Goal: Information Seeking & Learning: Learn about a topic

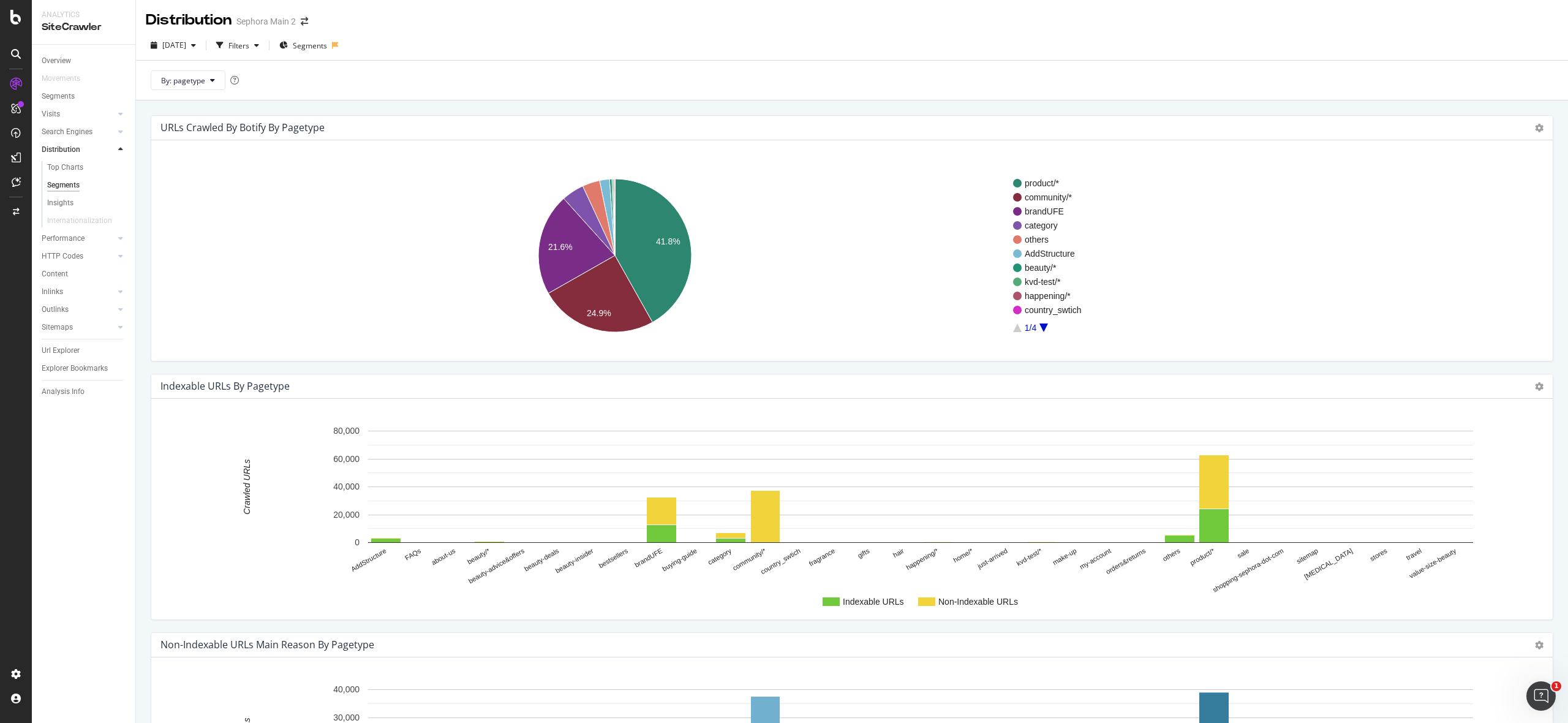
click at [1047, 333] on rect "A chart." at bounding box center [852, 255] width 1381 height 191
click at [1045, 327] on icon "A chart." at bounding box center [1043, 328] width 9 height 9
click at [1017, 330] on icon "A chart." at bounding box center [1017, 328] width 9 height 9
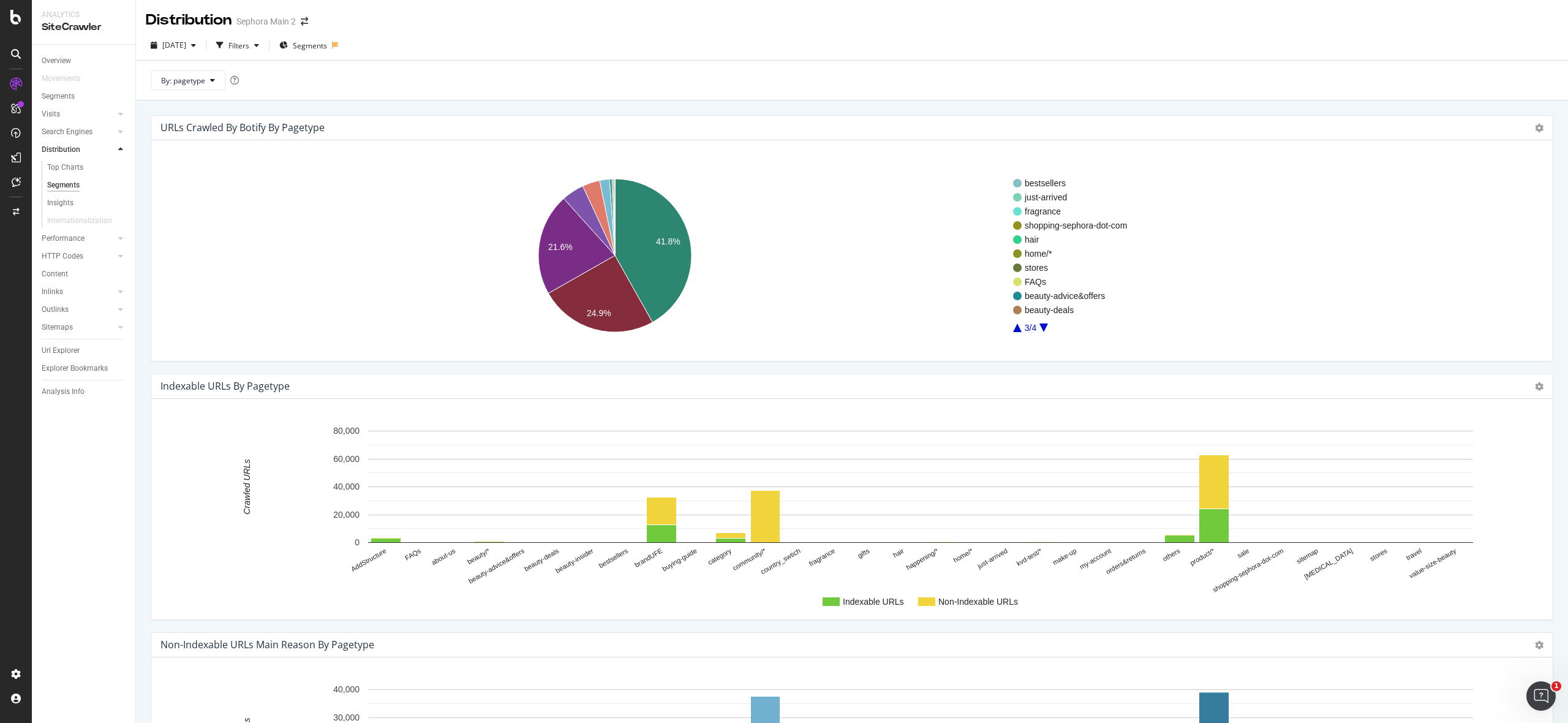
click at [1017, 330] on icon "A chart." at bounding box center [1017, 328] width 9 height 9
click at [1019, 329] on icon "A chart." at bounding box center [1017, 328] width 9 height 9
click at [68, 349] on div "Url Explorer" at bounding box center [61, 351] width 38 height 13
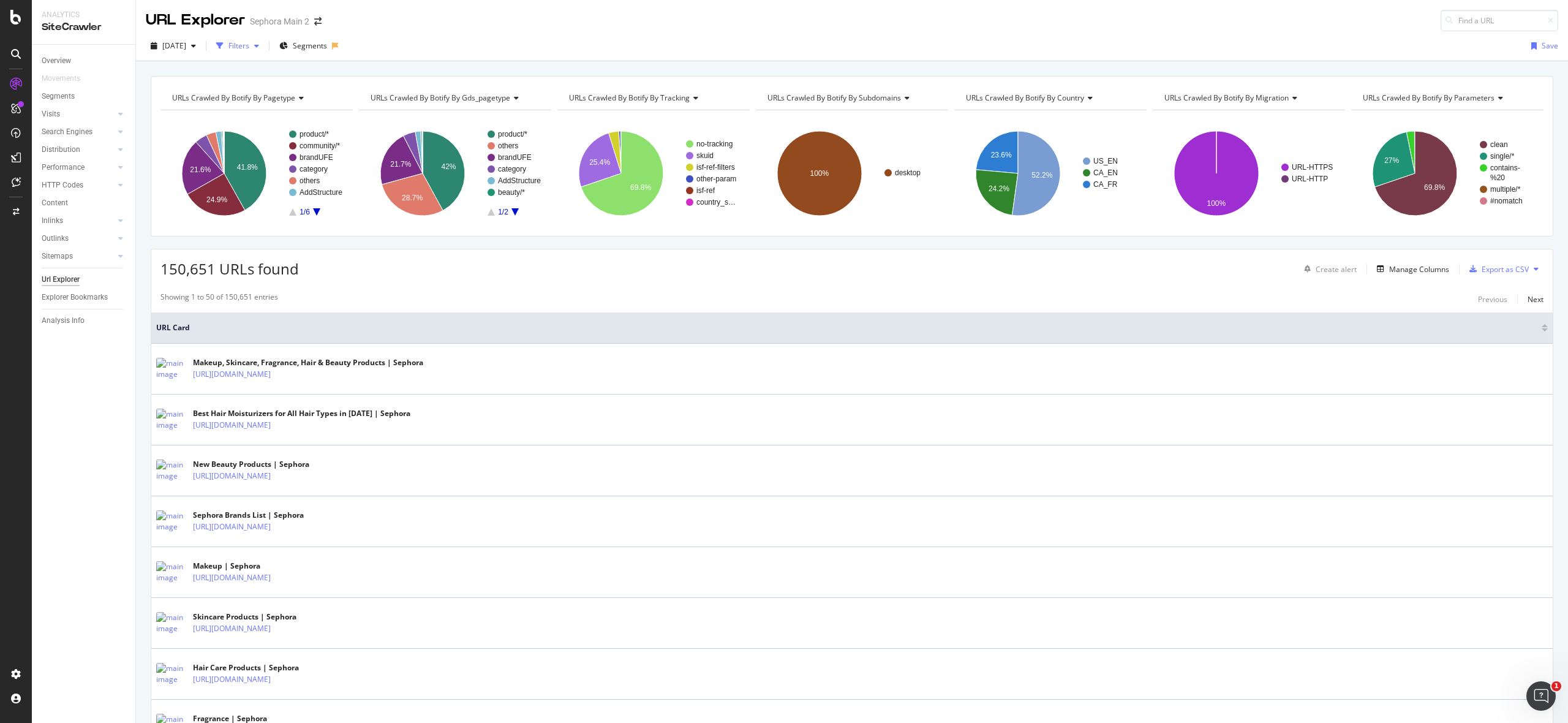
click at [249, 48] on div "Filters" at bounding box center [239, 46] width 21 height 10
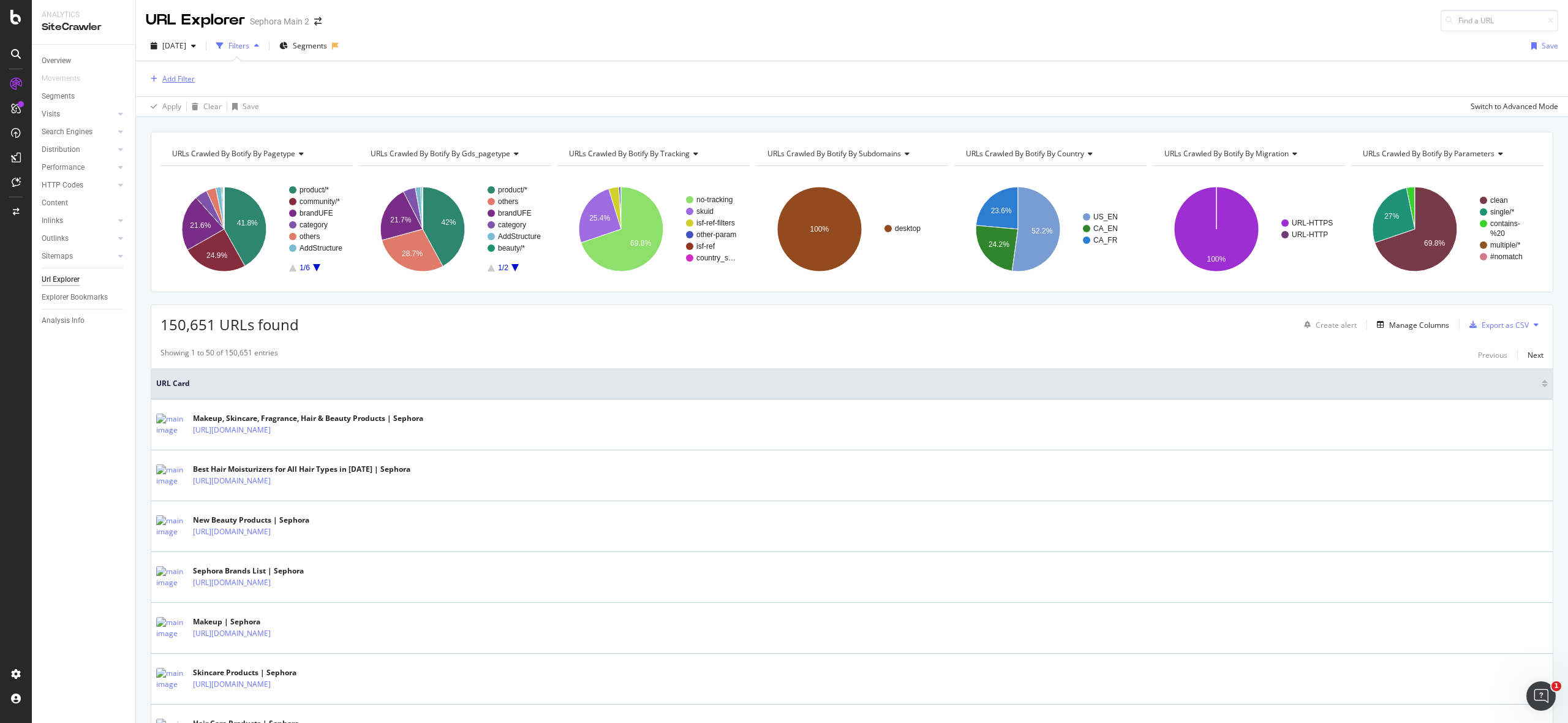
click at [158, 75] on div "button" at bounding box center [153, 79] width 16 height 8
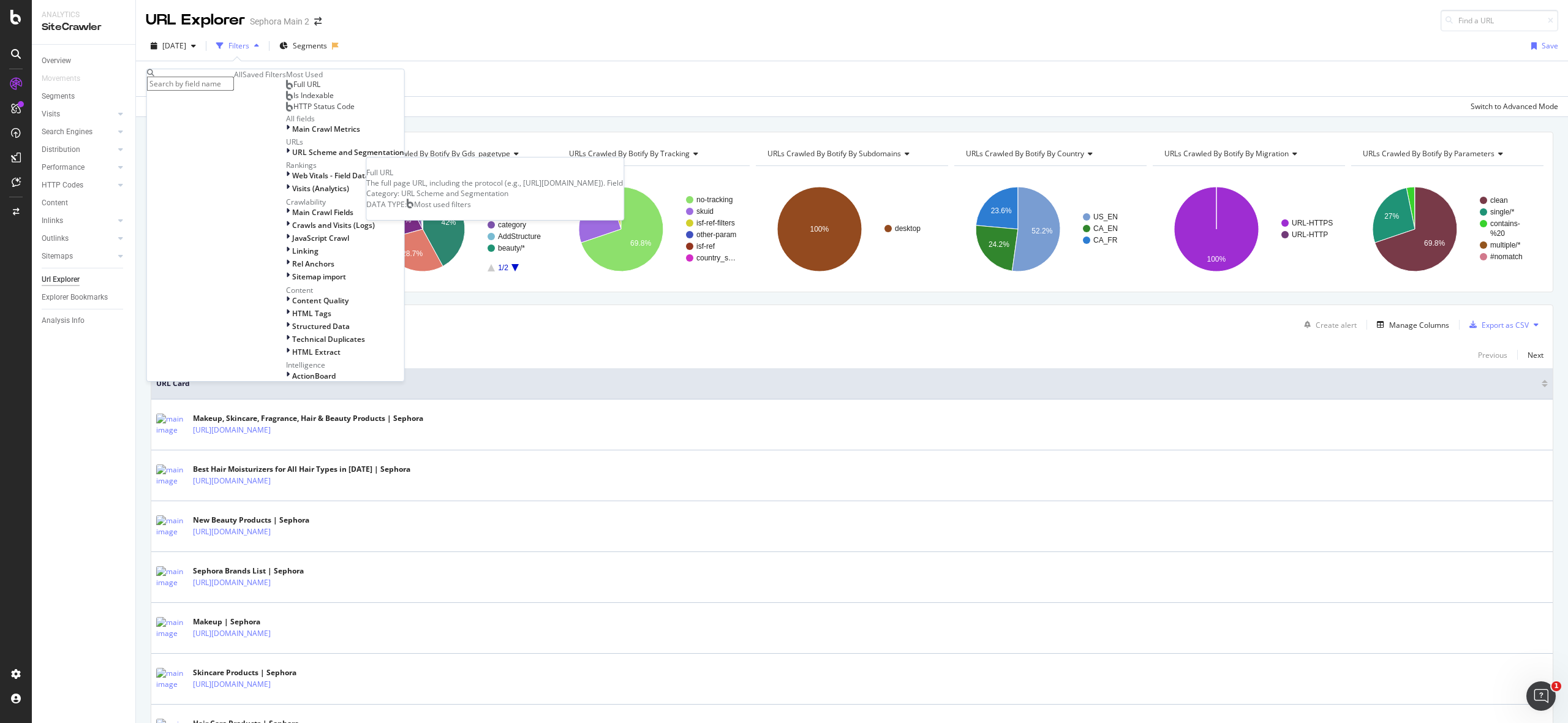
click at [293, 89] on span "Full URL" at bounding box center [307, 84] width 27 height 10
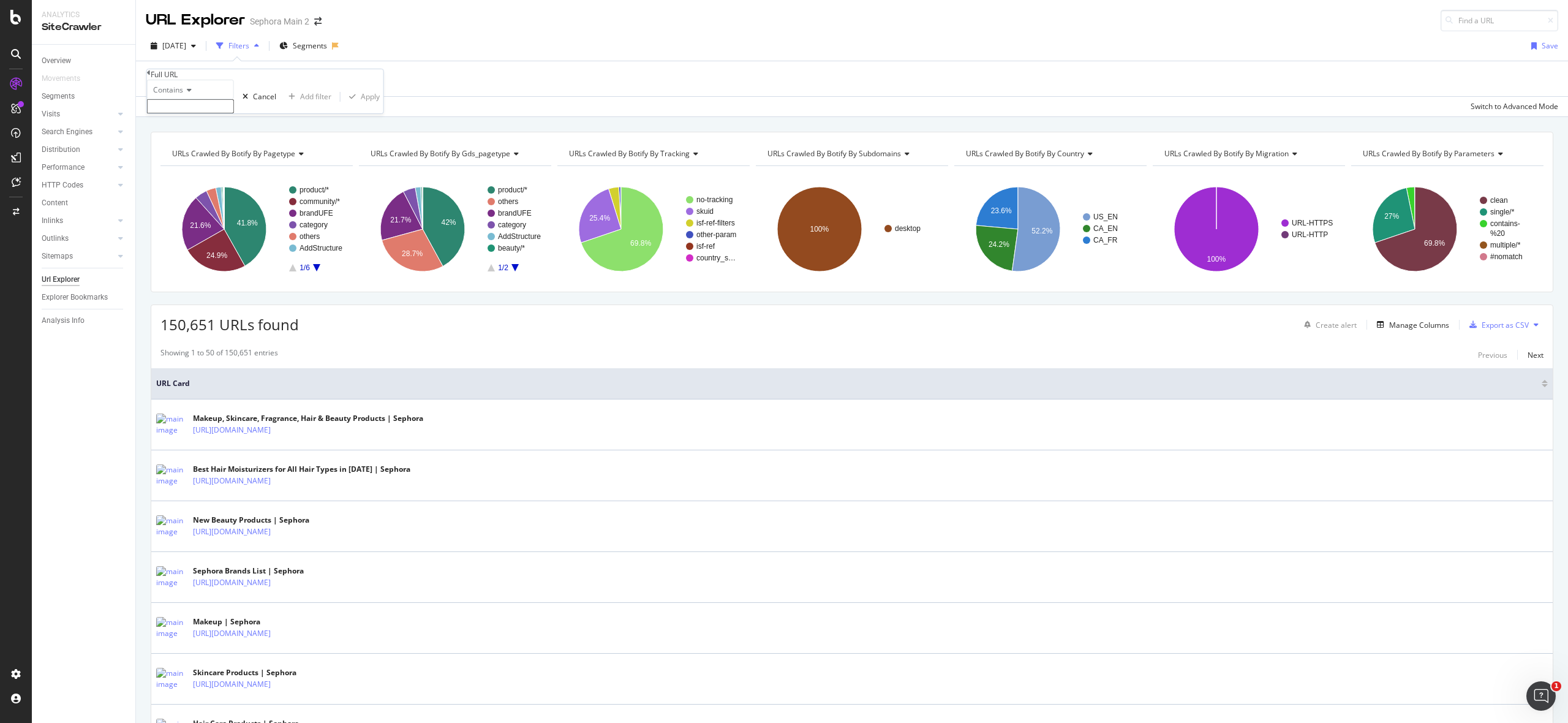
click at [190, 94] on icon at bounding box center [187, 90] width 9 height 8
click at [208, 99] on div "Contains" at bounding box center [191, 89] width 87 height 20
click at [199, 113] on input "text" at bounding box center [191, 105] width 87 height 14
paste input "/happening/reservations"
type input "/happening/reservations"
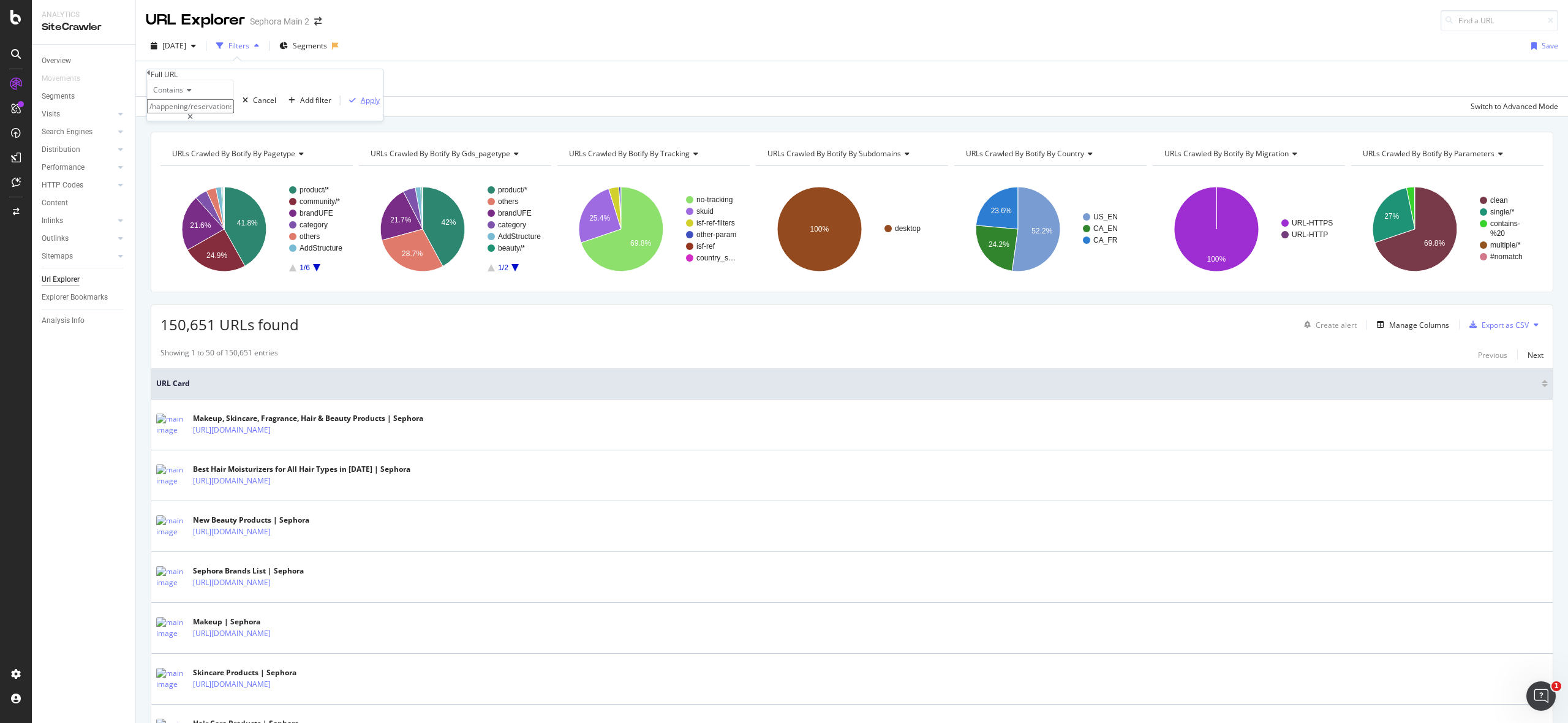
click at [361, 105] on div "Apply" at bounding box center [370, 100] width 19 height 10
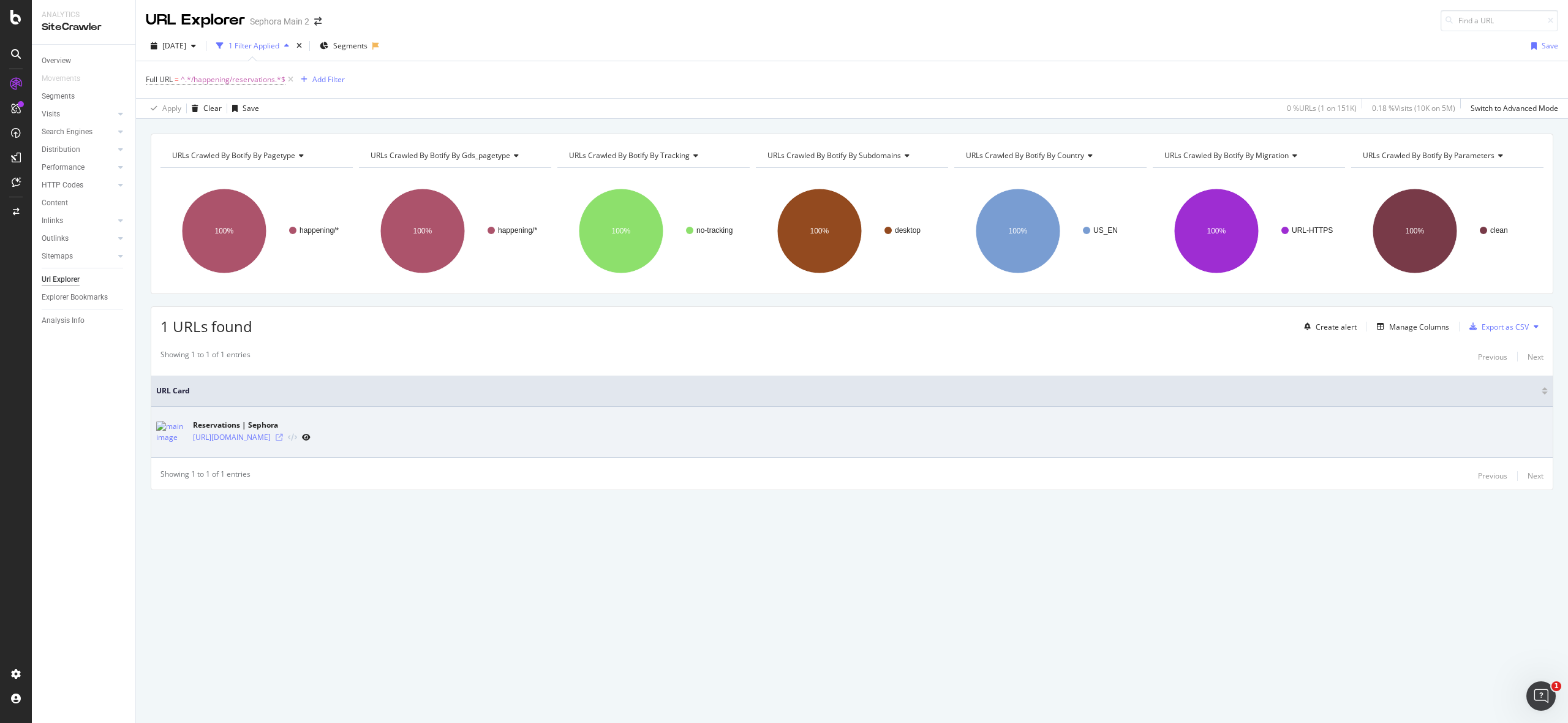
click at [283, 441] on icon at bounding box center [279, 438] width 8 height 8
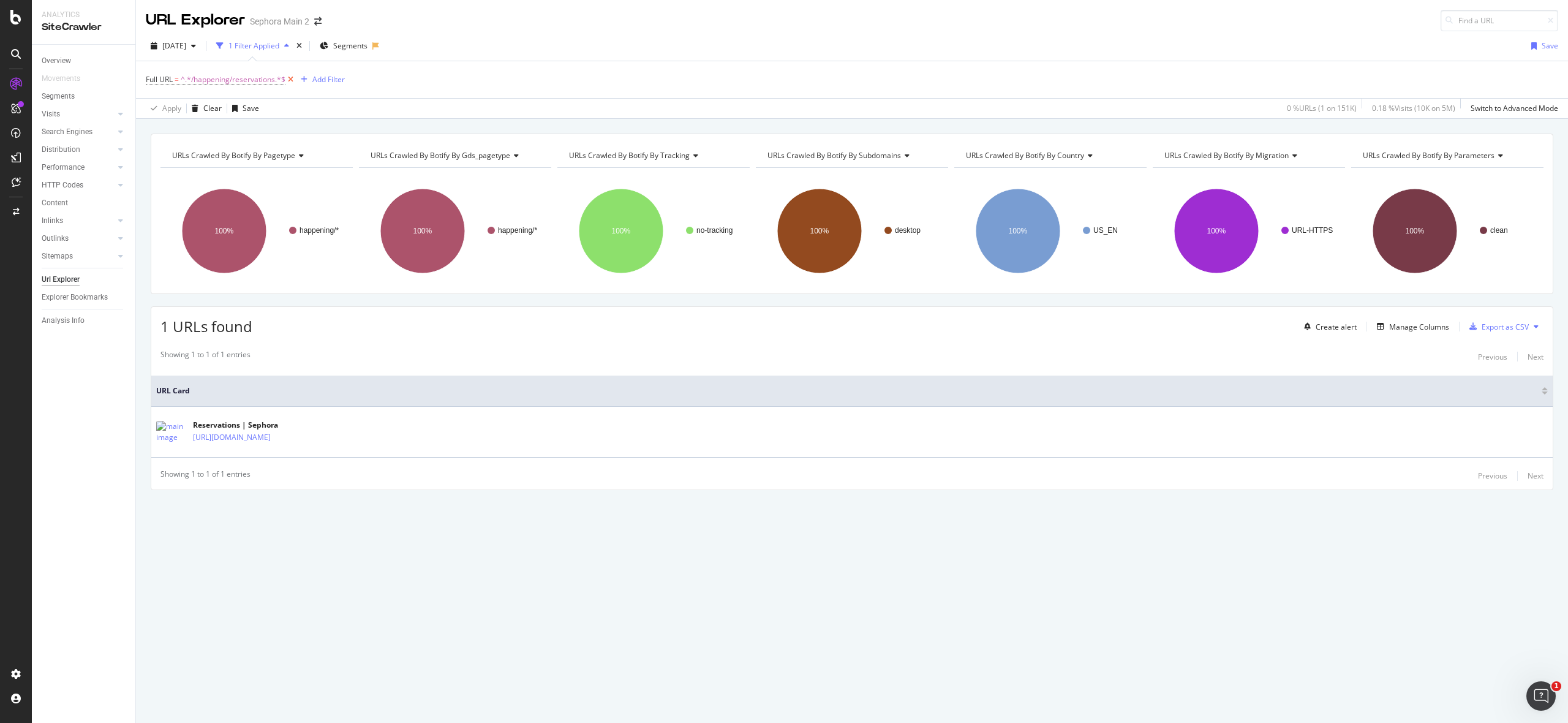
click at [293, 79] on icon at bounding box center [291, 79] width 10 height 12
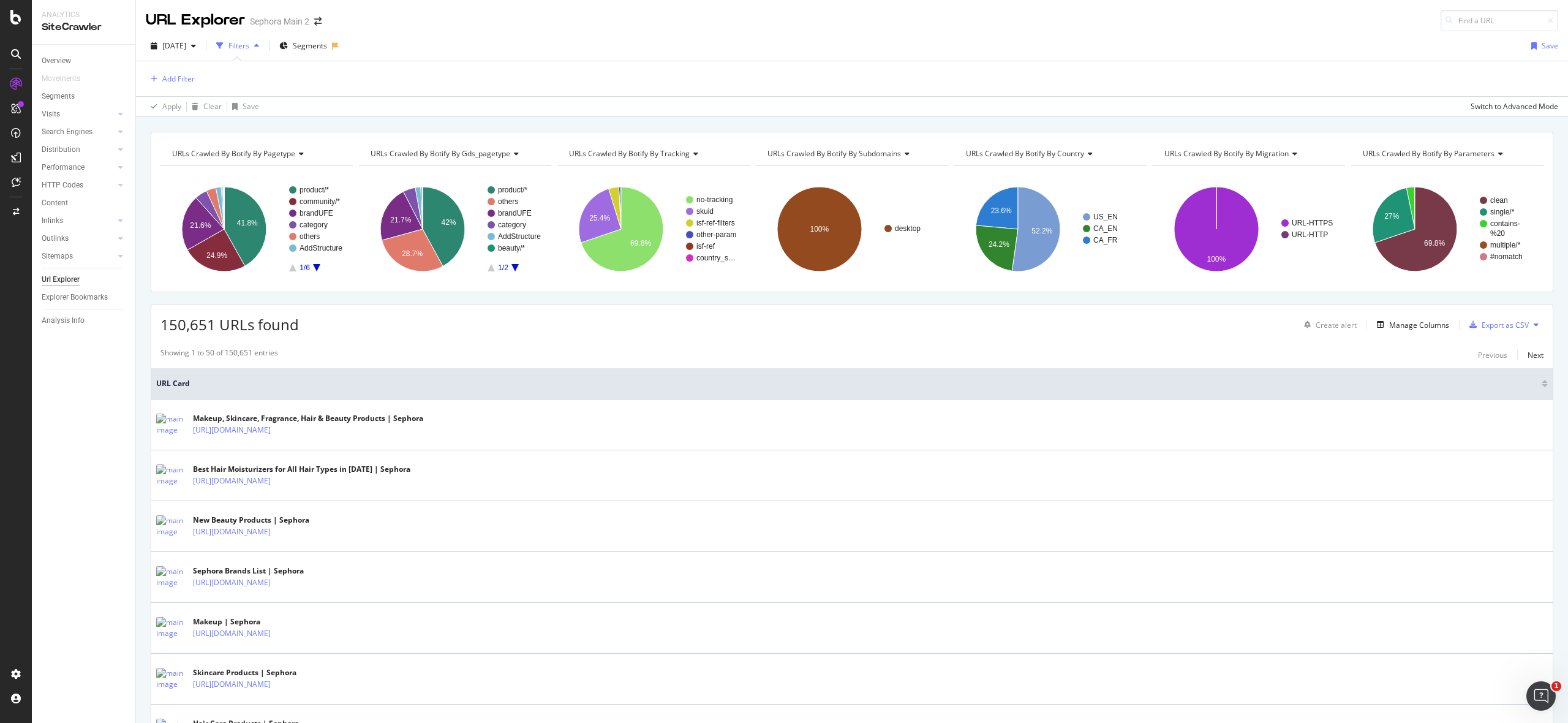
click at [319, 268] on icon "A chart." at bounding box center [317, 268] width 8 height 8
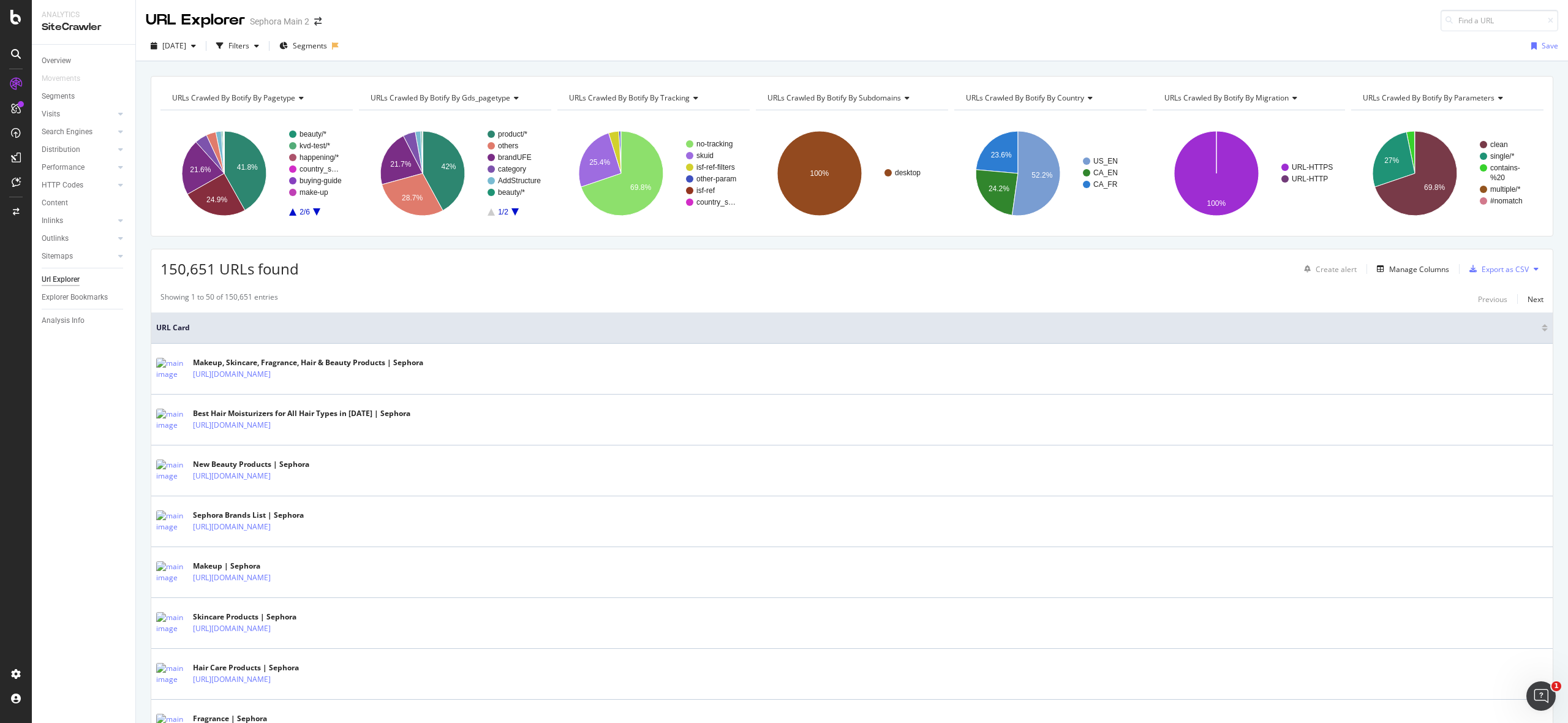
click at [322, 212] on rect "A chart." at bounding box center [315, 173] width 54 height 86
click at [316, 212] on icon "A chart." at bounding box center [317, 212] width 8 height 8
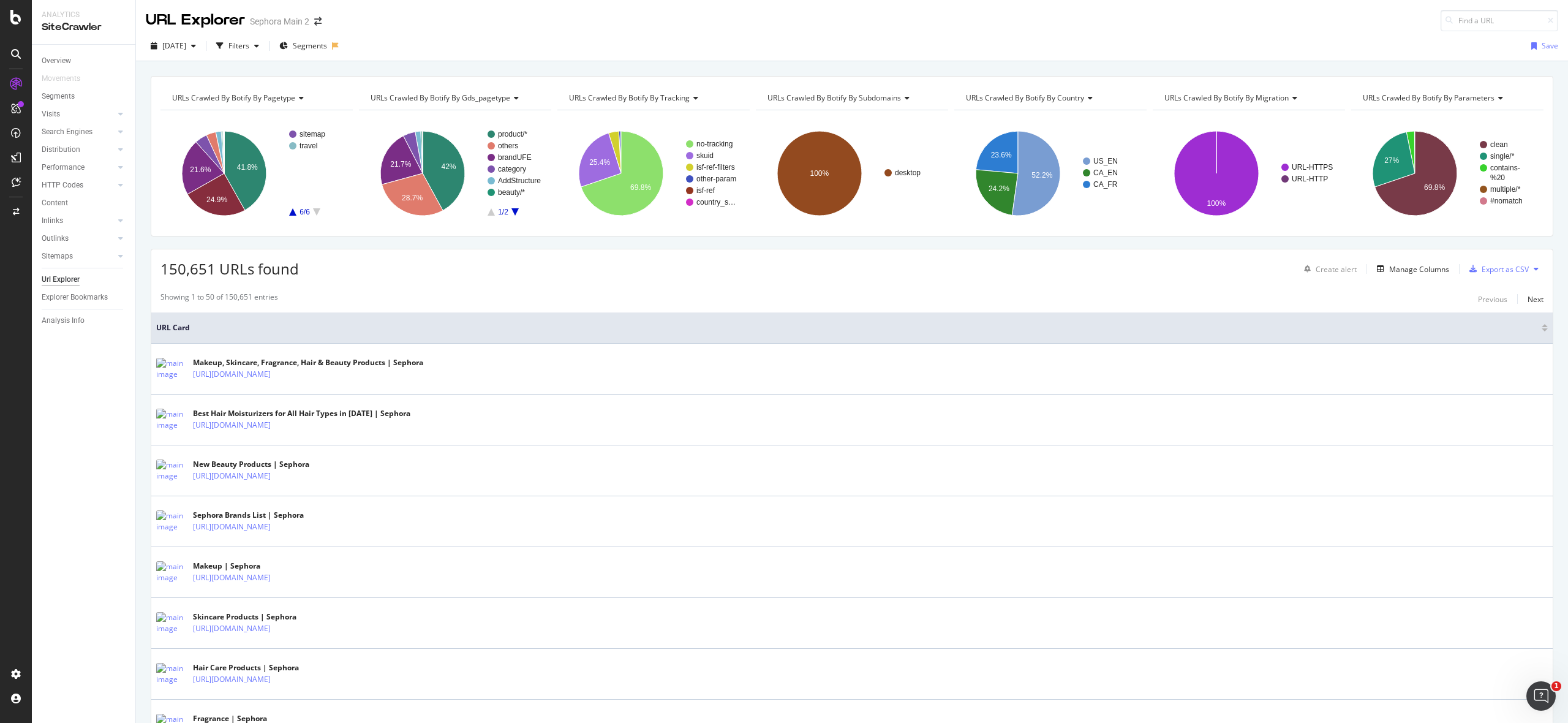
click at [296, 213] on rect "A chart." at bounding box center [315, 173] width 54 height 86
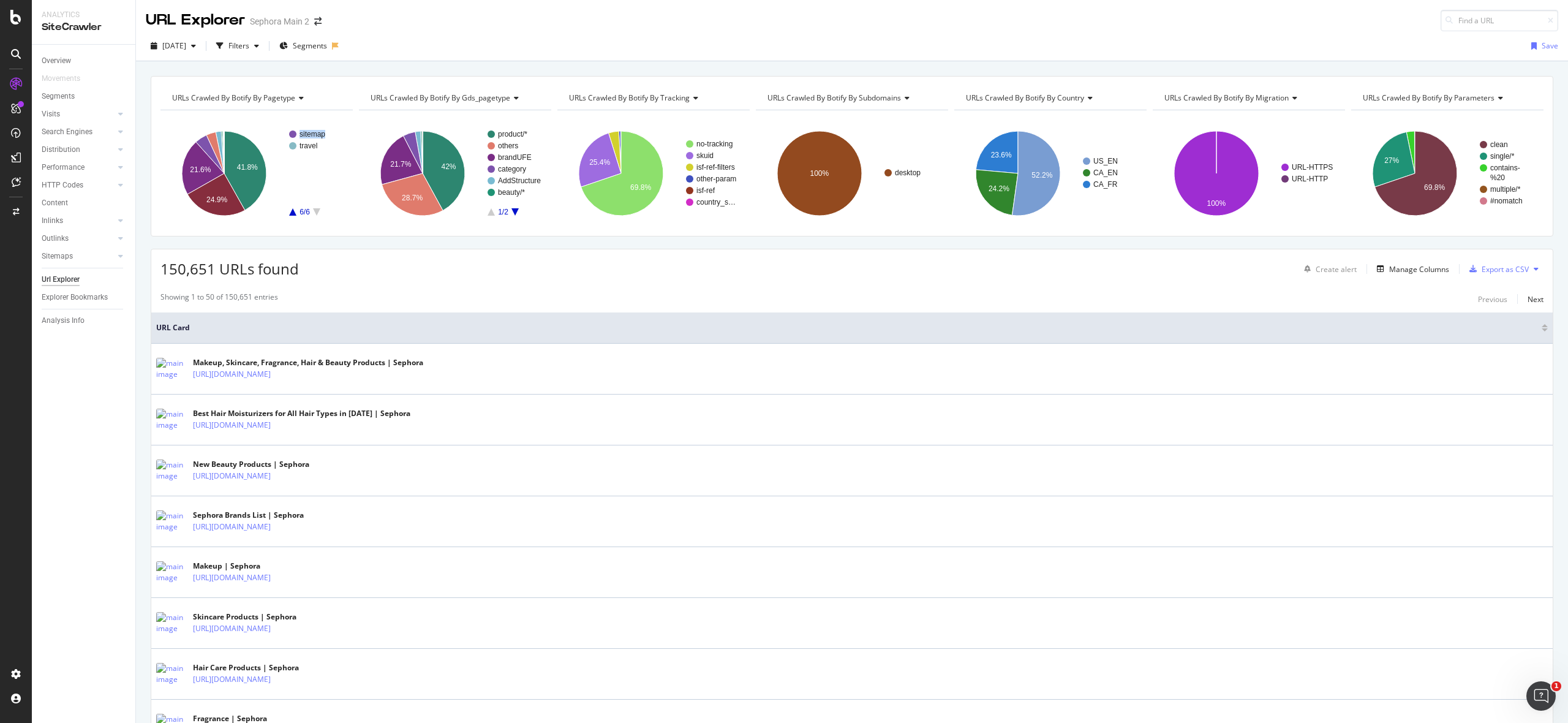
click at [296, 213] on rect "A chart." at bounding box center [315, 173] width 54 height 86
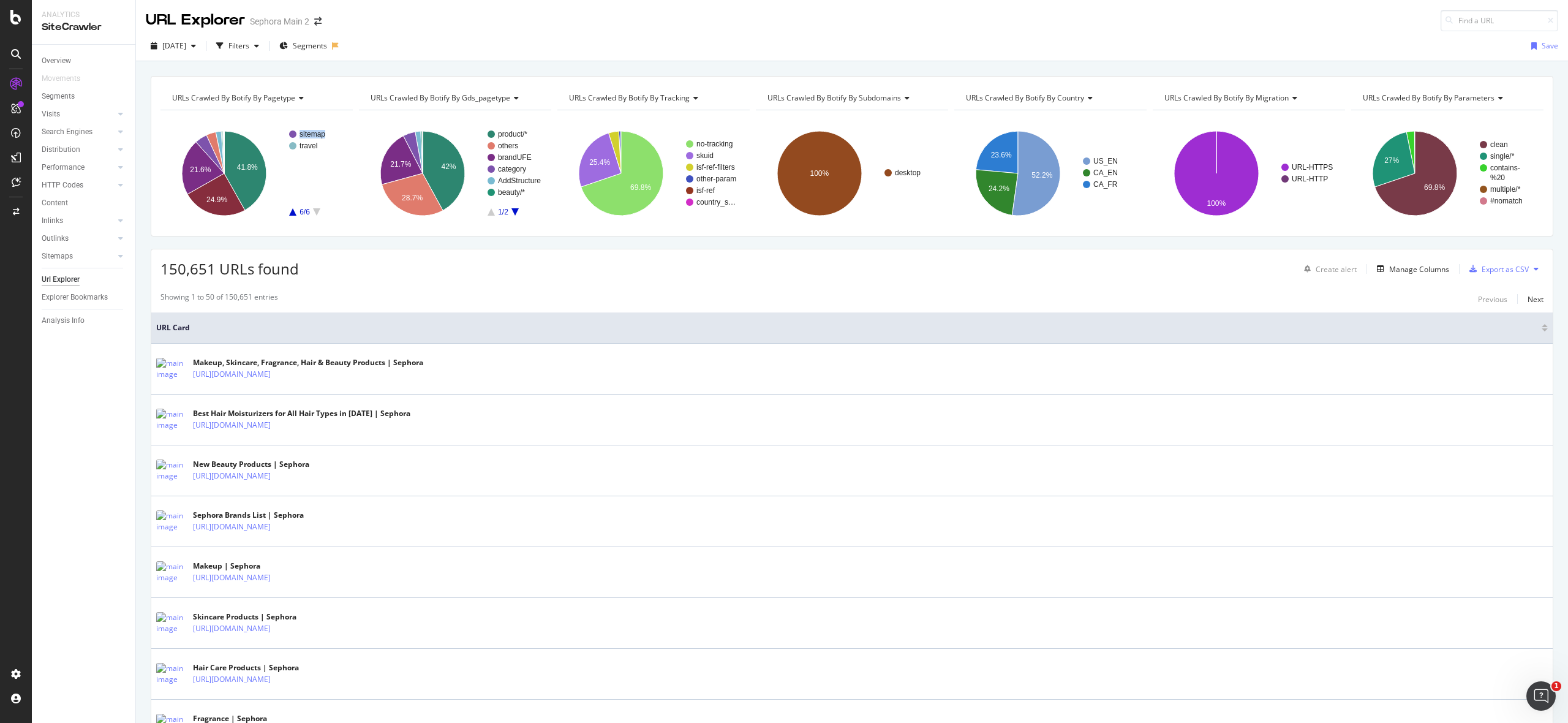
click at [296, 213] on rect "A chart." at bounding box center [315, 173] width 54 height 86
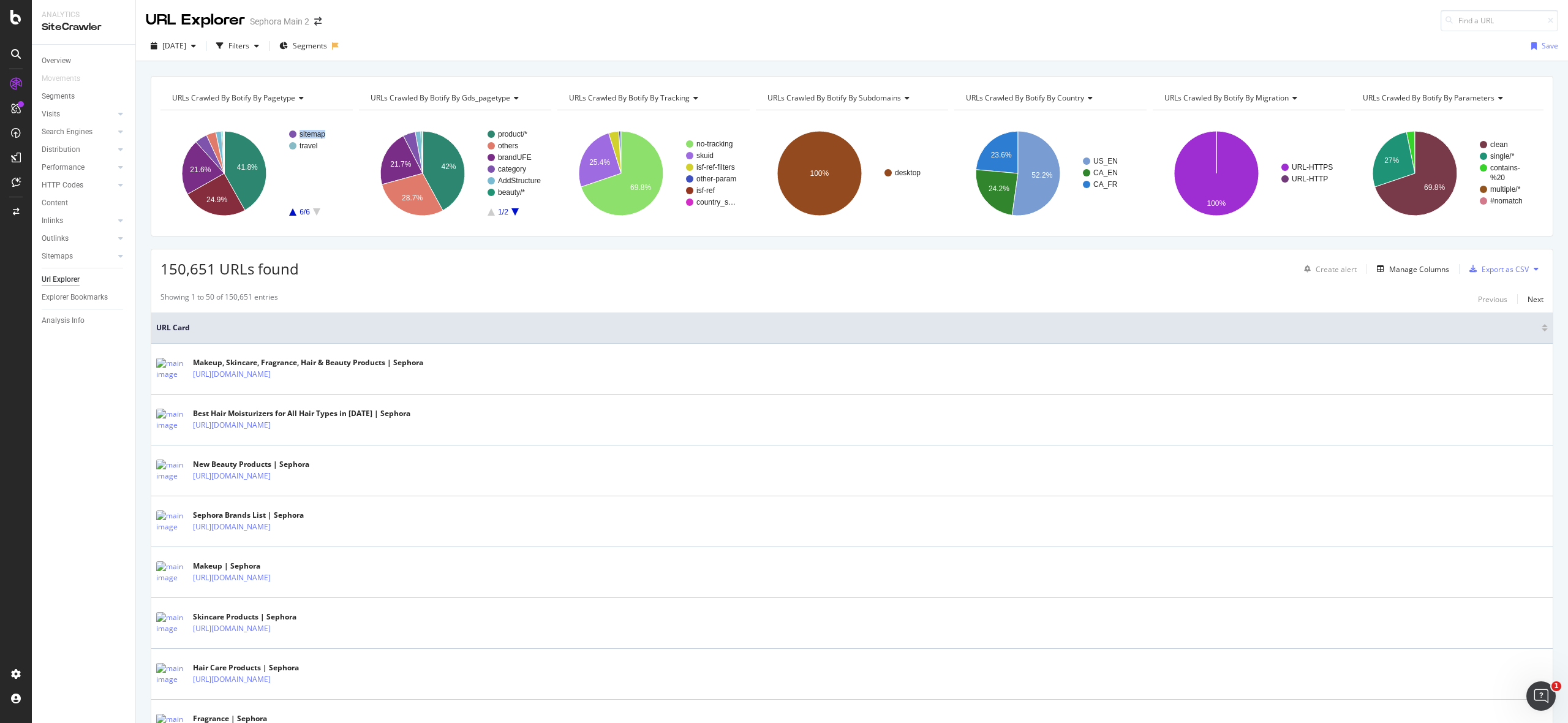
click at [292, 213] on icon "A chart." at bounding box center [293, 212] width 8 height 8
click at [56, 92] on div "Segments" at bounding box center [58, 97] width 33 height 13
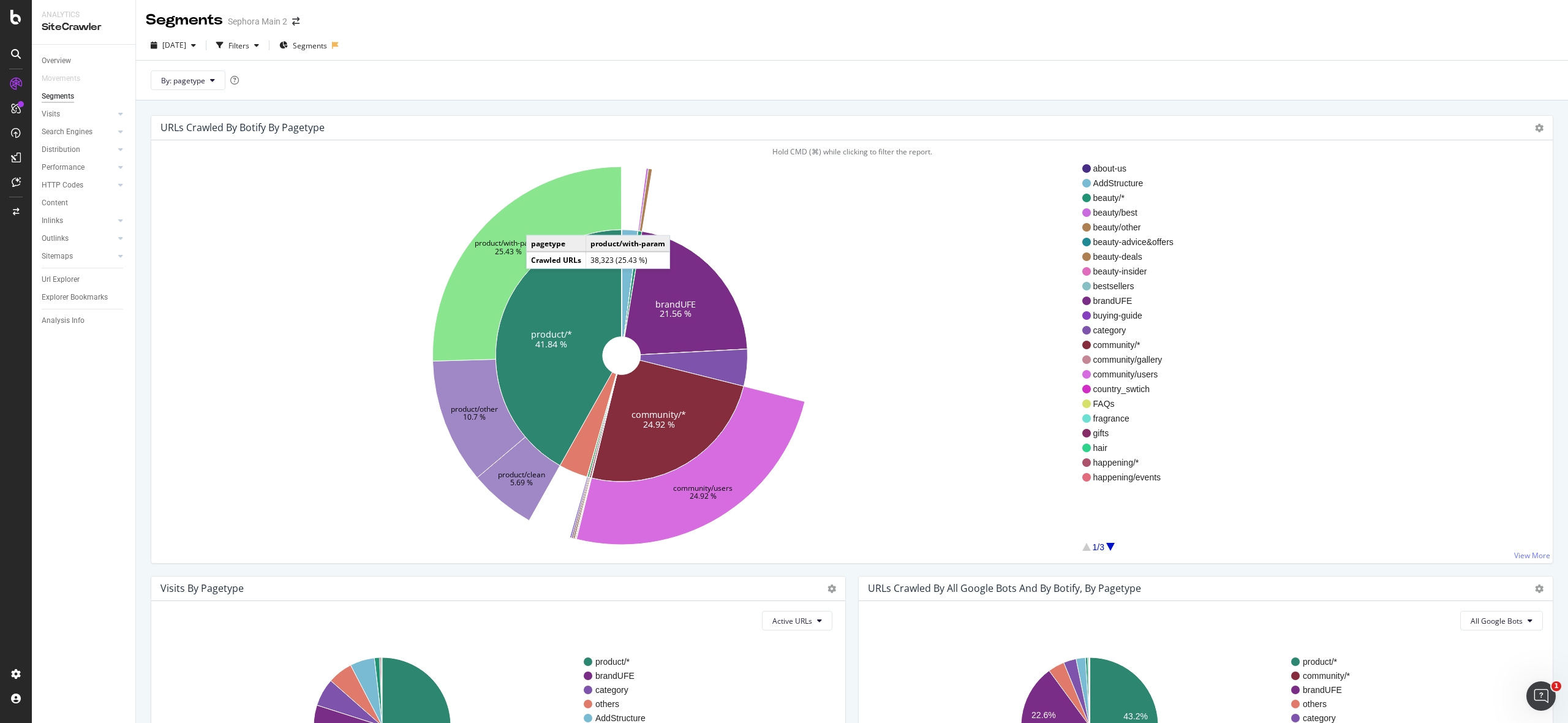
click at [538, 223] on icon at bounding box center [526, 263] width 189 height 194
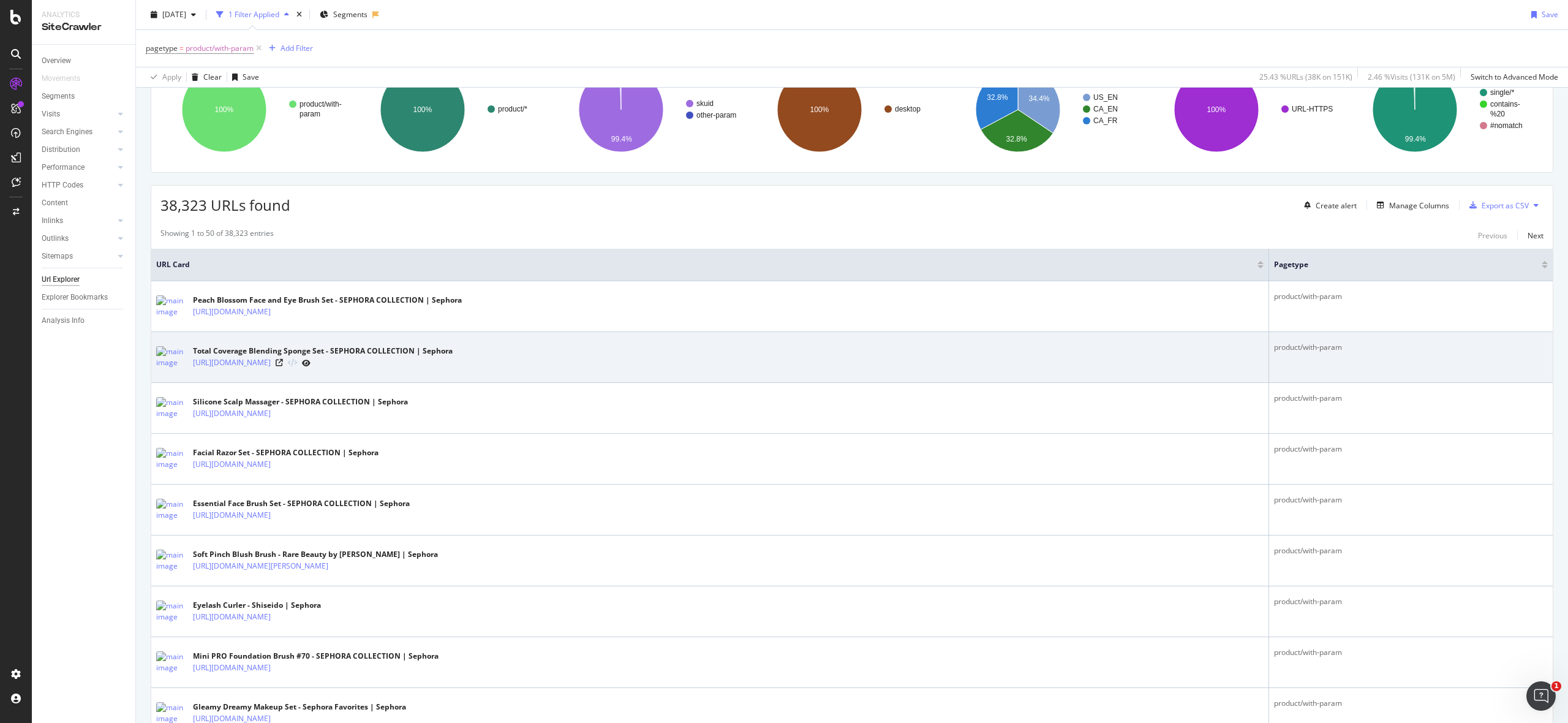
scroll to position [124, 0]
click at [283, 363] on icon at bounding box center [279, 361] width 8 height 8
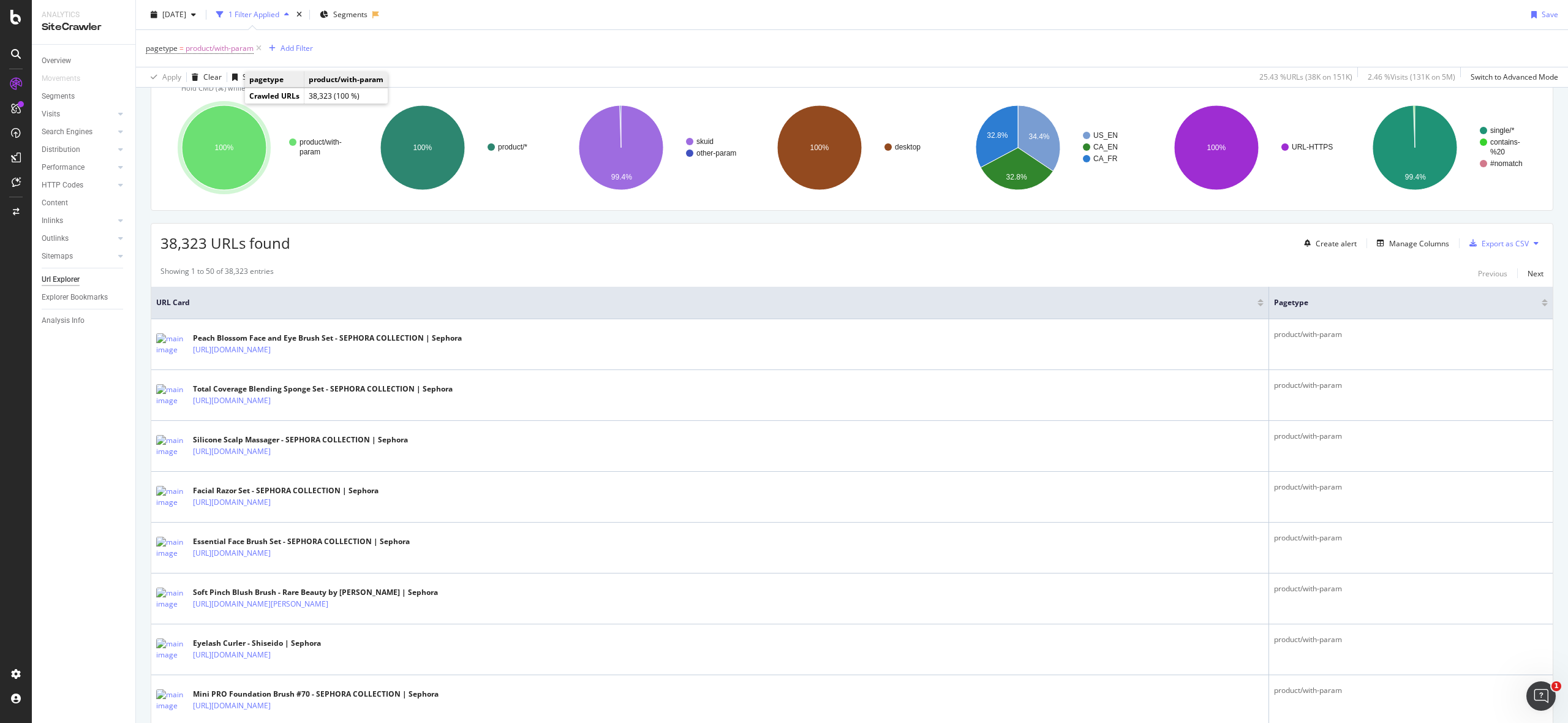
scroll to position [0, 0]
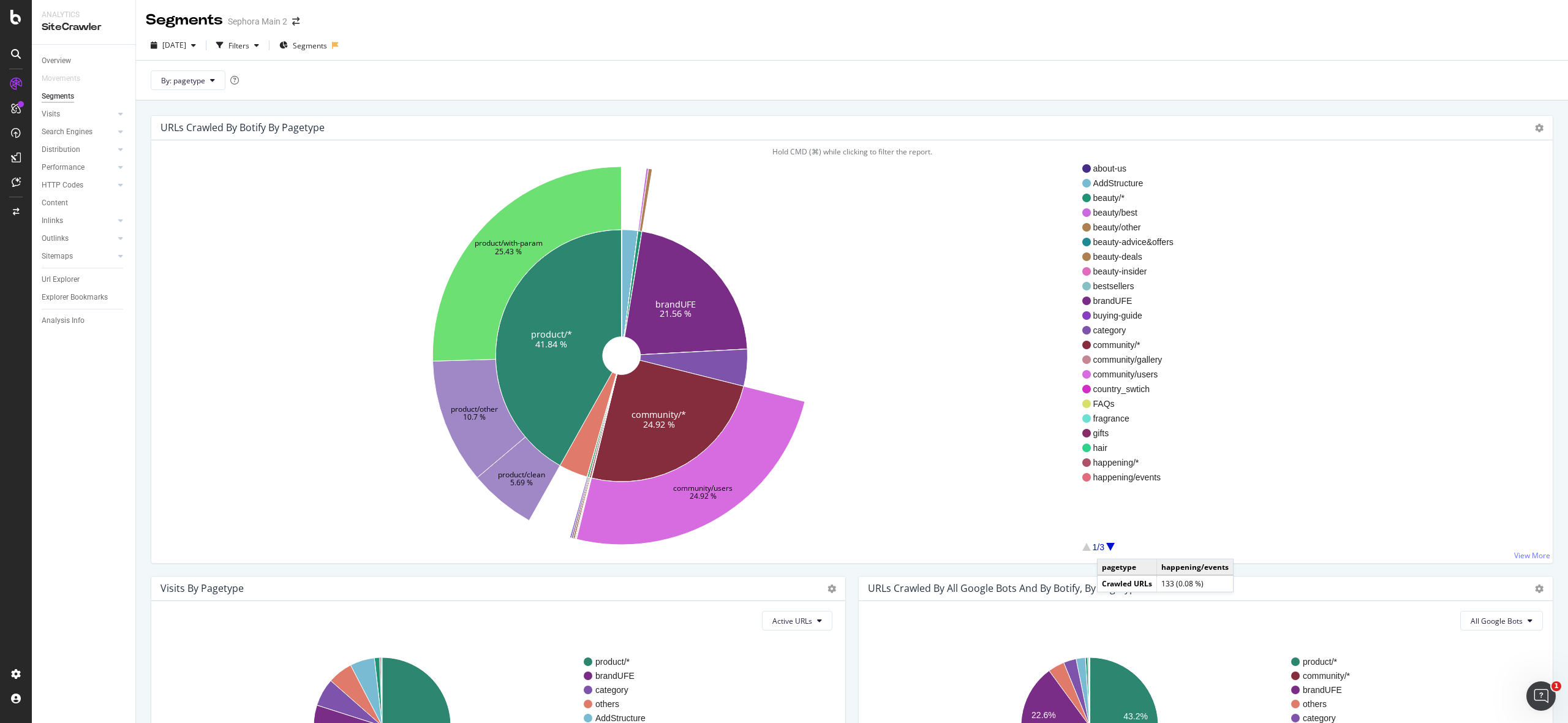
click at [1109, 547] on div at bounding box center [1110, 546] width 9 height 8
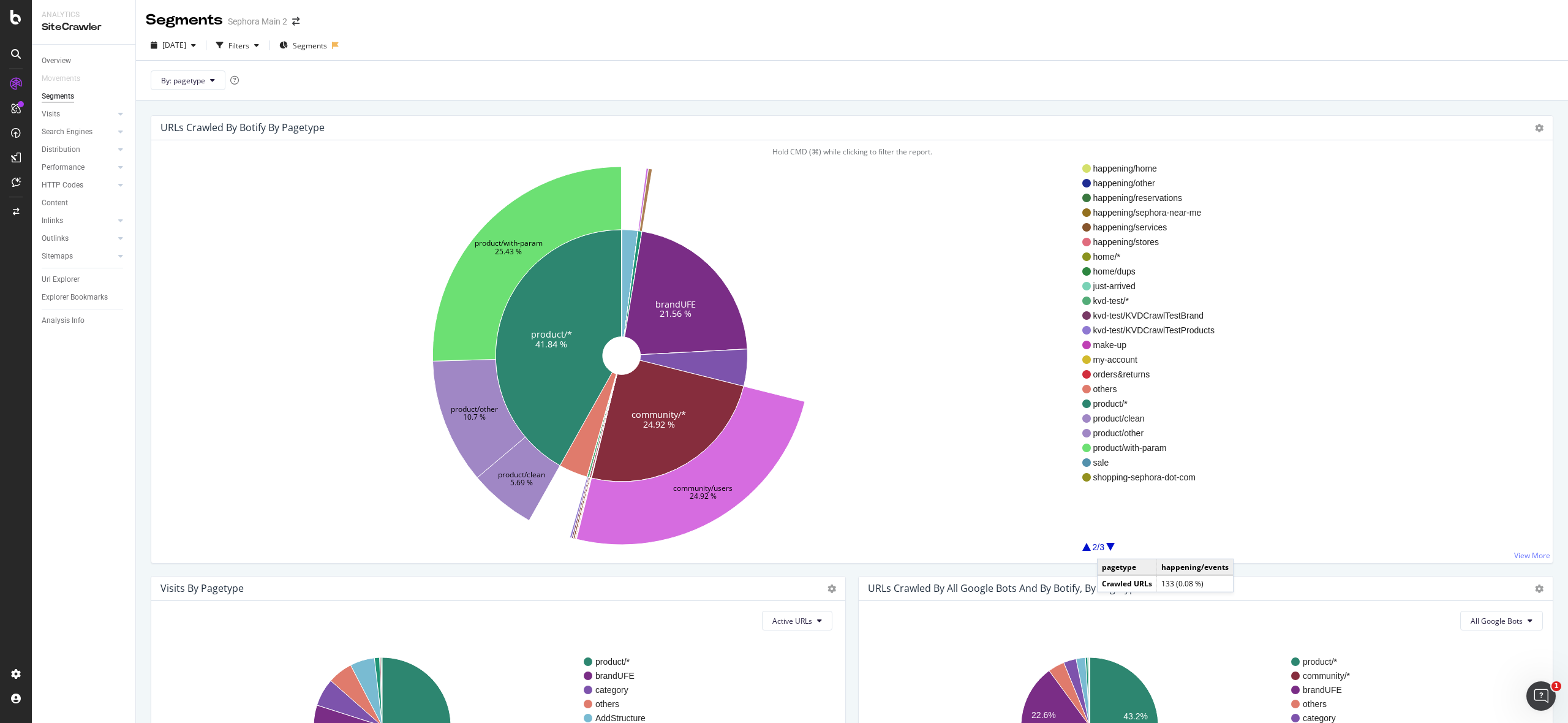
click at [1109, 547] on div at bounding box center [1110, 546] width 9 height 8
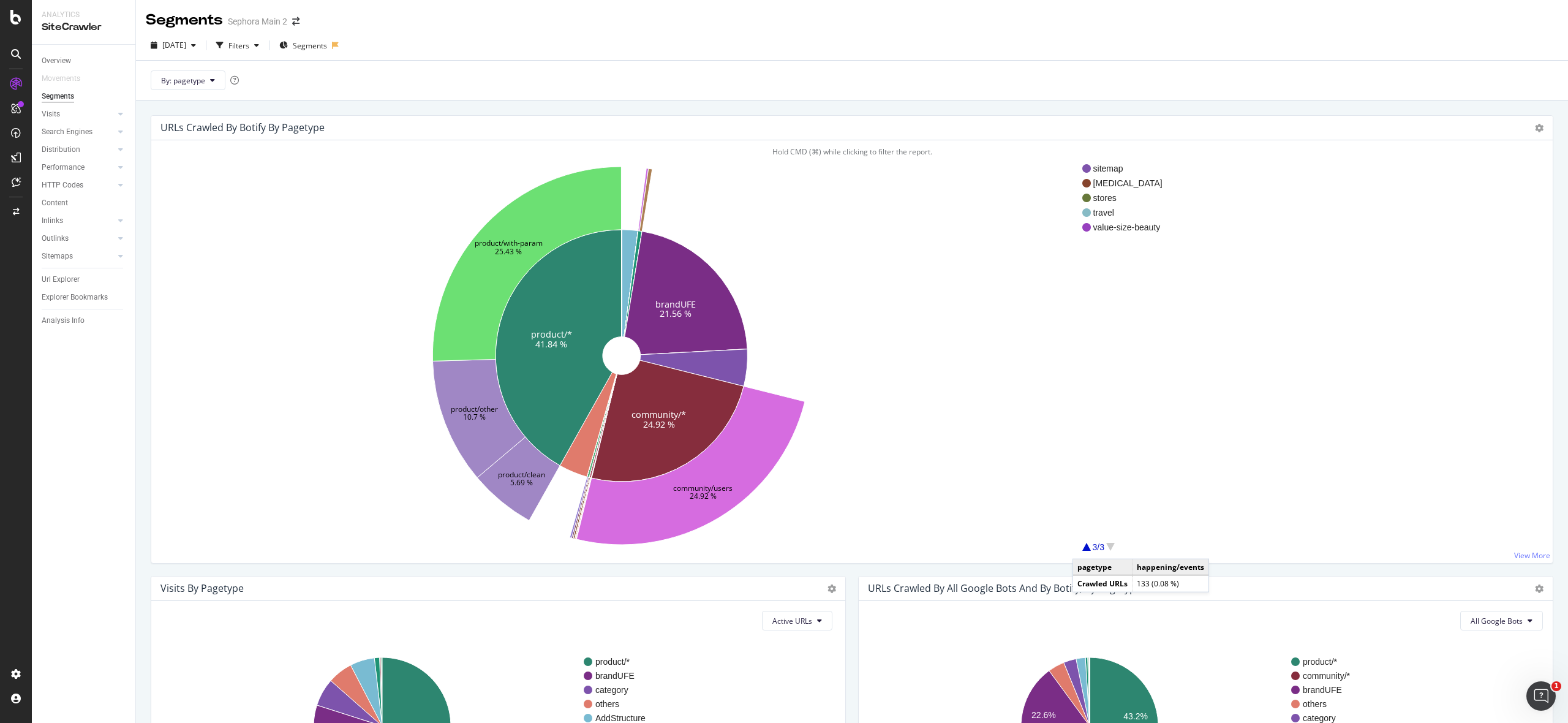
click at [1086, 547] on div at bounding box center [1086, 546] width 9 height 8
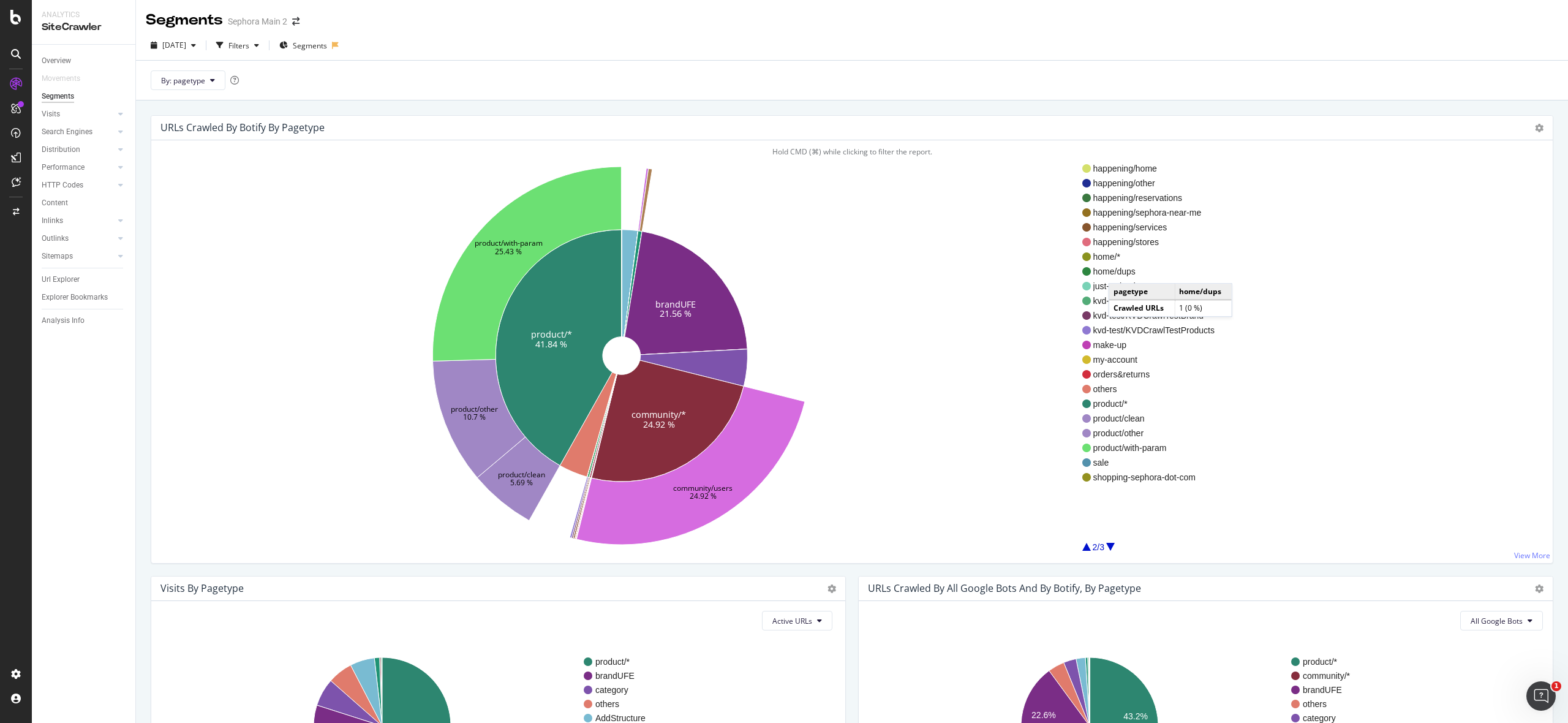
click at [1121, 272] on span "home/dups" at bounding box center [1154, 271] width 122 height 12
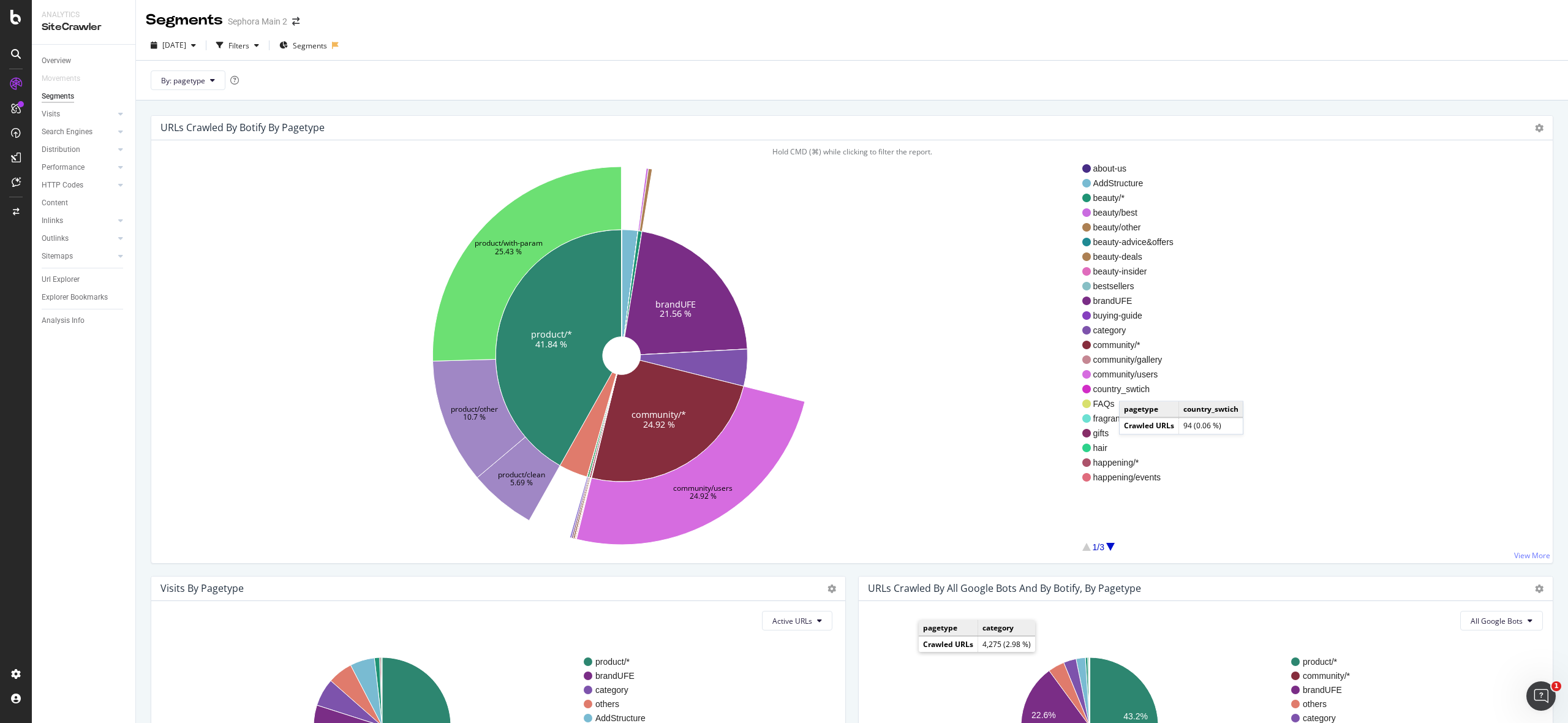
click at [1131, 390] on span "country_swtich" at bounding box center [1133, 389] width 80 height 12
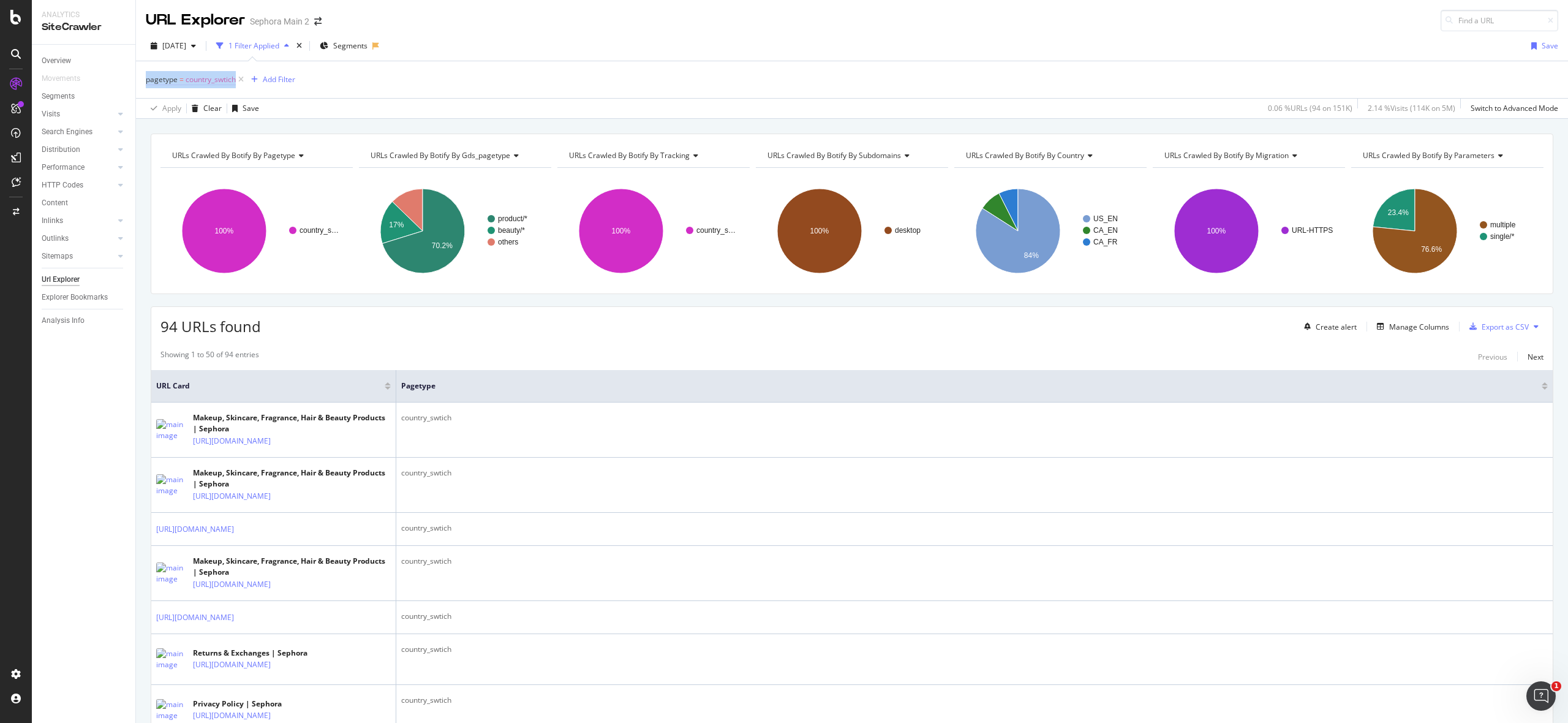
drag, startPoint x: 136, startPoint y: 84, endPoint x: 236, endPoint y: 86, distance: 100.0
click at [236, 86] on div "pagetype = country_swtich Add Filter Apply Clear Save 0.06 % URLs ( 94 on 151K …" at bounding box center [852, 89] width 1432 height 58
copy span "pagetype = country_swtich"
click at [69, 204] on div "SmartIndex" at bounding box center [67, 208] width 44 height 12
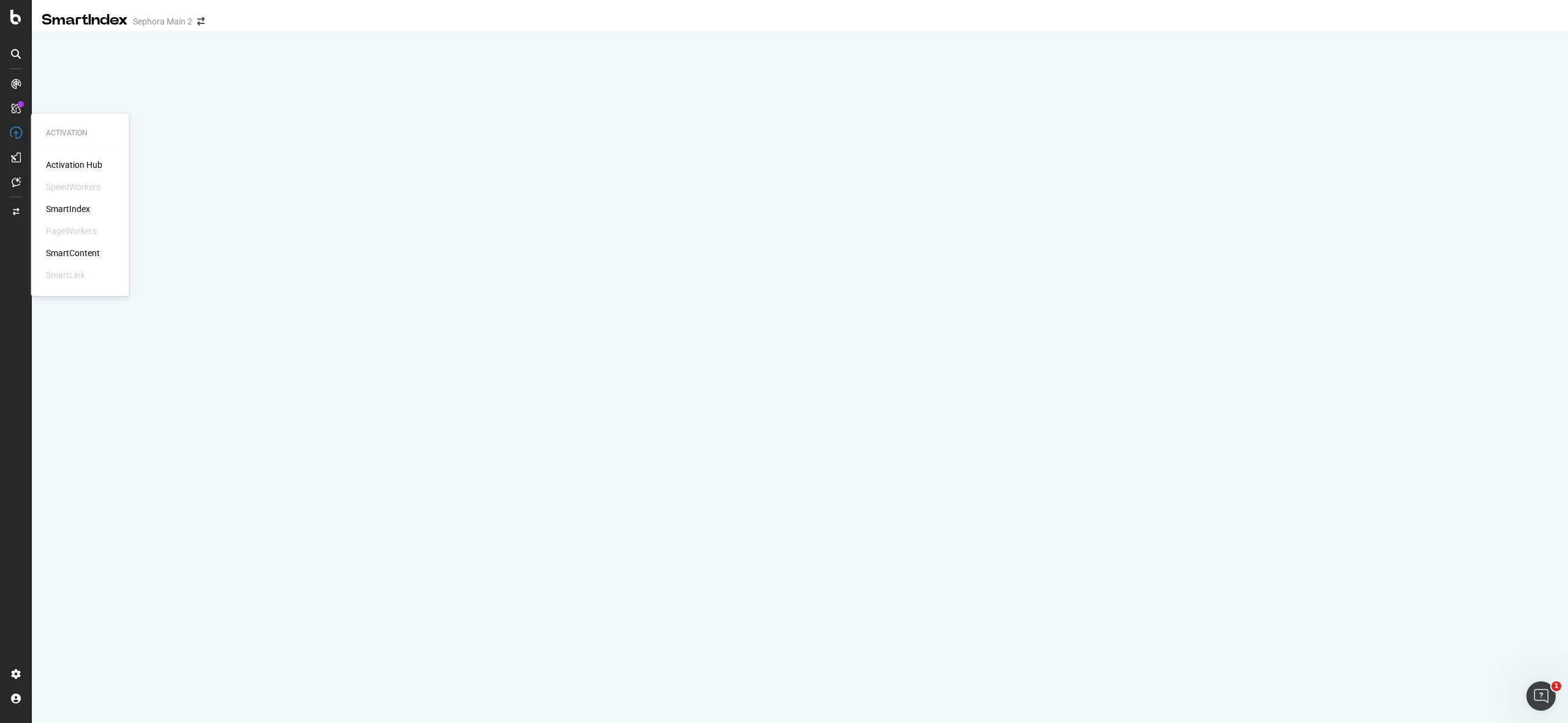
click at [69, 204] on div "SmartIndex" at bounding box center [67, 208] width 44 height 12
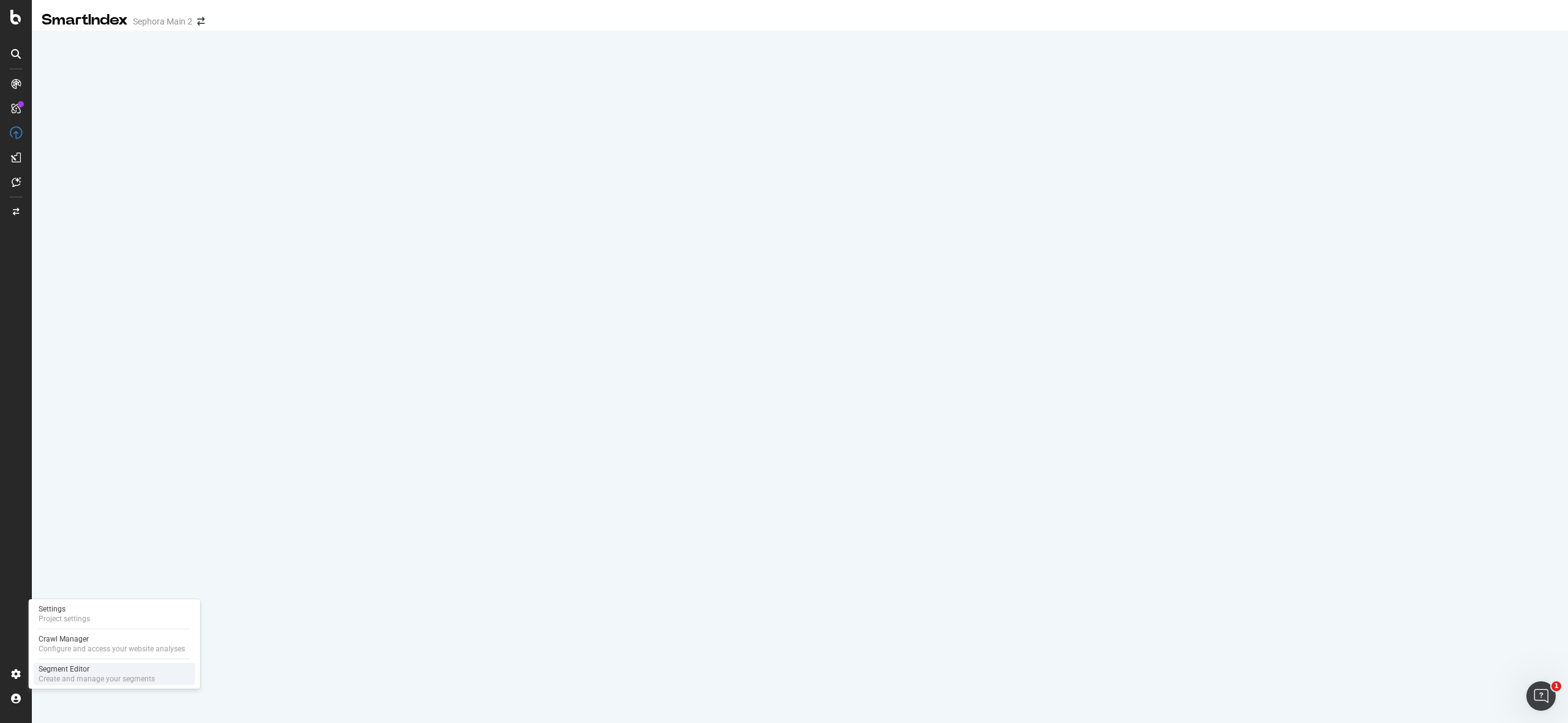
click at [87, 674] on div "Create and manage your segments" at bounding box center [97, 678] width 117 height 10
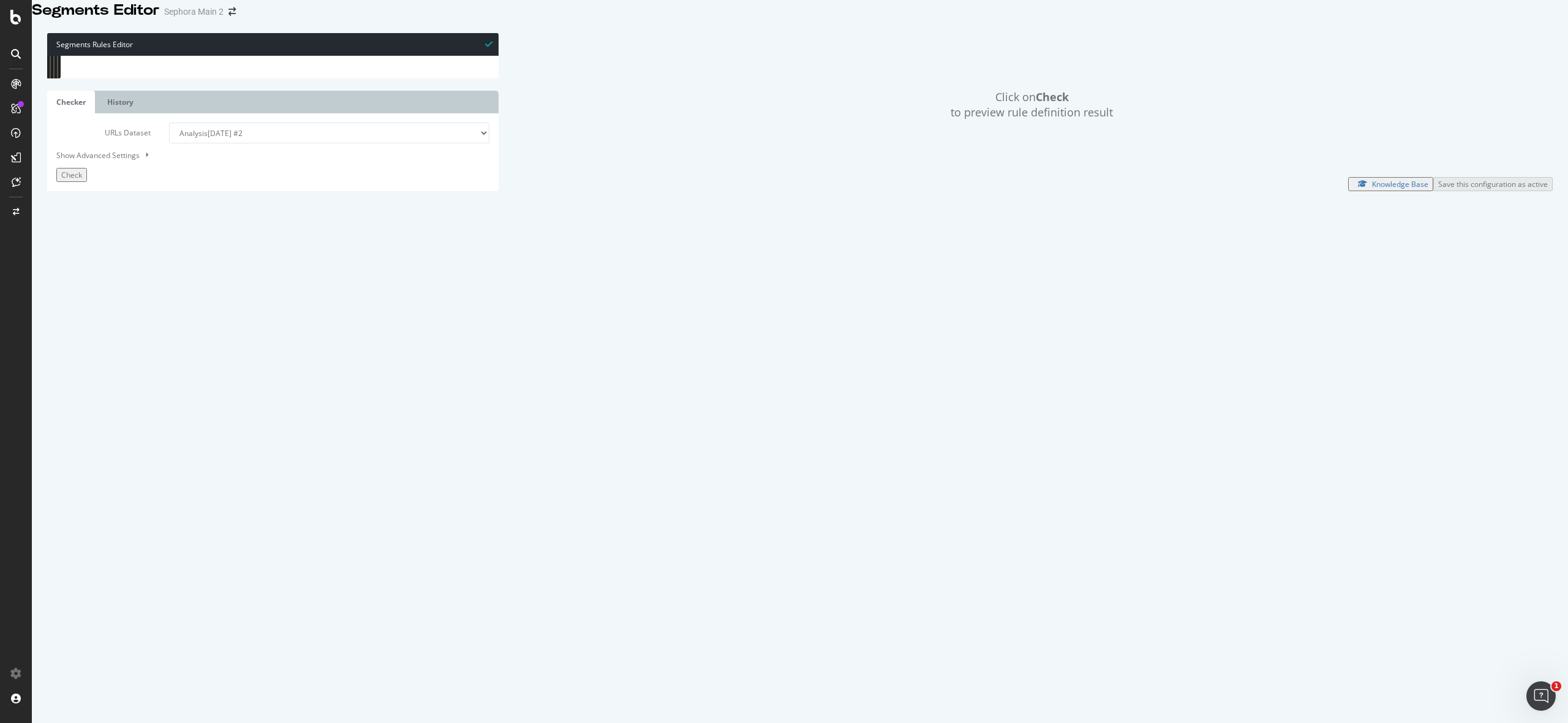
scroll to position [32, 0]
